Goal: Task Accomplishment & Management: Use online tool/utility

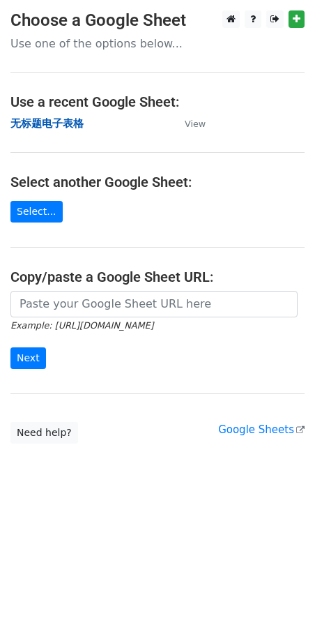
click at [55, 126] on strong "无标题电子表格" at bounding box center [46, 123] width 73 height 13
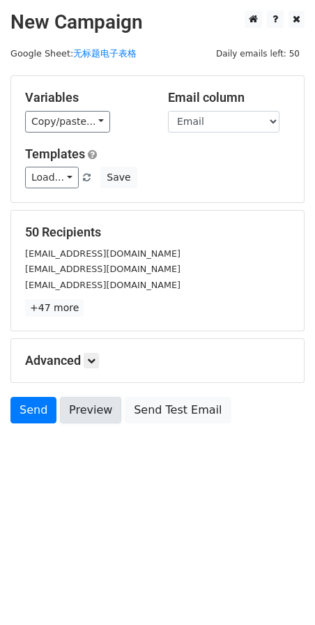
click at [76, 405] on link "Preview" at bounding box center [90, 410] width 61 height 27
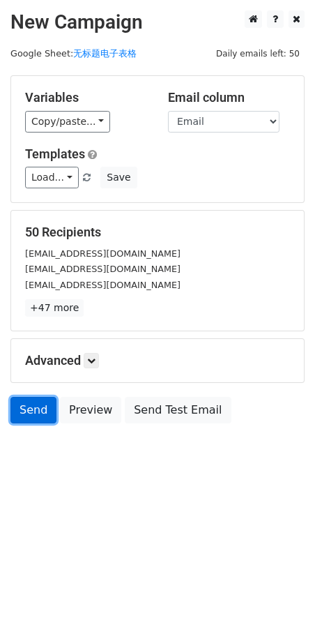
click at [46, 416] on link "Send" at bounding box center [33, 410] width 46 height 27
click at [38, 414] on link "Send" at bounding box center [33, 410] width 46 height 27
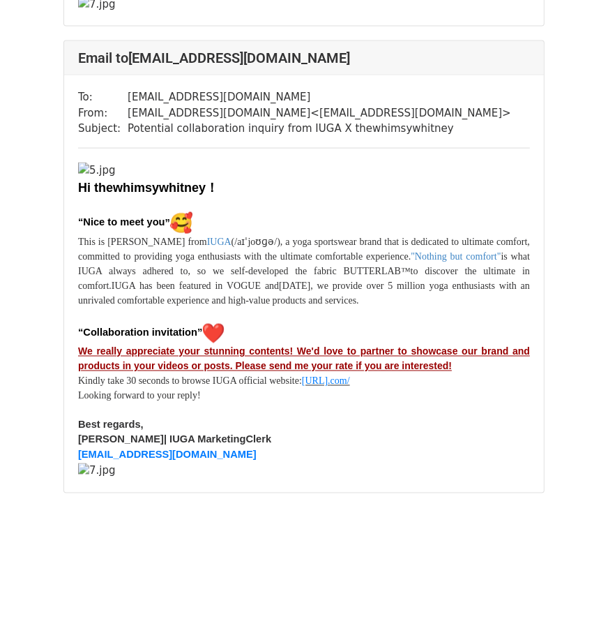
scroll to position [35345, 0]
